Goal: Information Seeking & Learning: Compare options

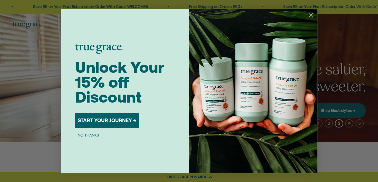
click at [312, 16] on icon "Close dialog" at bounding box center [311, 16] width 4 height 4
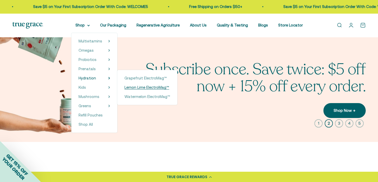
click at [134, 88] on span "Lemon Lime ElectroMag™" at bounding box center [146, 87] width 45 height 4
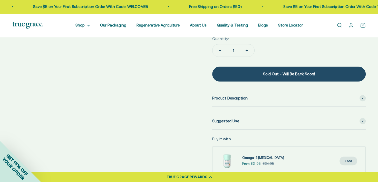
scroll to position [242, 0]
click at [362, 120] on icon at bounding box center [363, 121] width 2 height 2
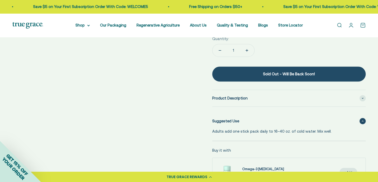
click at [362, 119] on span at bounding box center [363, 121] width 6 height 6
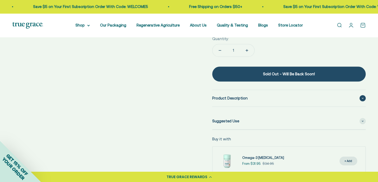
click at [361, 97] on span at bounding box center [363, 98] width 6 height 6
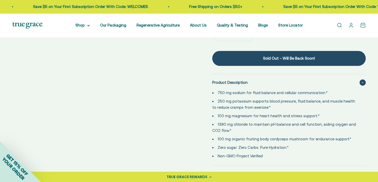
scroll to position [259, 0]
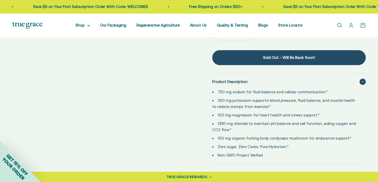
click at [339, 26] on link "Open search" at bounding box center [339, 25] width 6 height 6
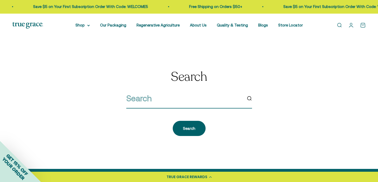
click at [152, 102] on input "search" at bounding box center [184, 98] width 116 height 13
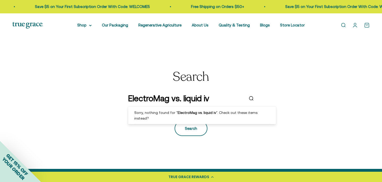
type input "ElectroMag vs. liquid iv"
click at [192, 127] on div "Search" at bounding box center [191, 128] width 12 height 6
click at [192, 127] on div "Search" at bounding box center [191, 126] width 12 height 6
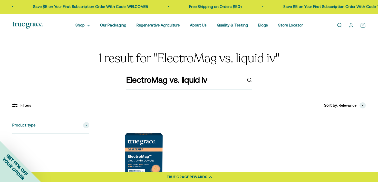
scroll to position [1, 0]
